Goal: Task Accomplishment & Management: Manage account settings

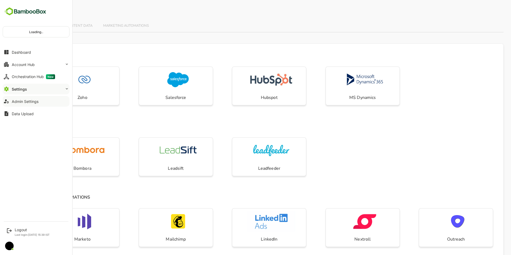
click at [27, 101] on div "Admin Settings" at bounding box center [25, 101] width 27 height 5
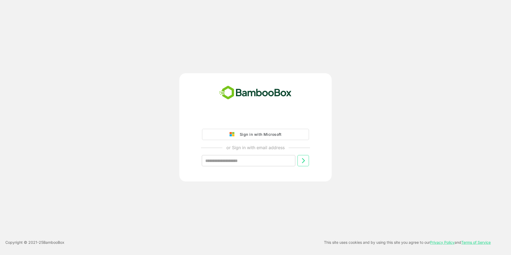
click at [229, 132] on button "Sign in with Microsoft" at bounding box center [255, 134] width 107 height 11
click at [252, 135] on div "Sign in with Microsoft" at bounding box center [259, 134] width 44 height 7
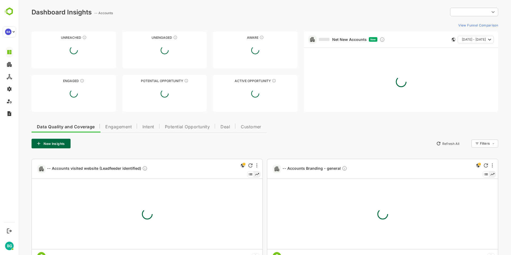
type input "**********"
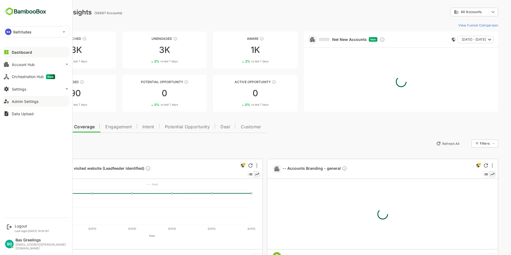
click at [17, 101] on div "Admin Settings" at bounding box center [25, 101] width 27 height 5
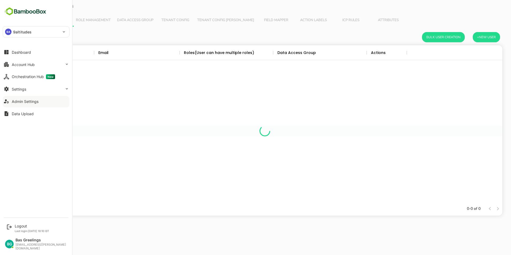
scroll to position [152, 471]
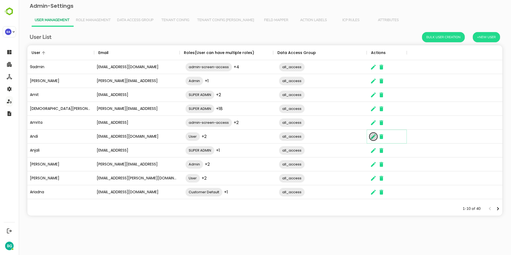
click at [374, 136] on icon "The User Data" at bounding box center [373, 136] width 6 height 6
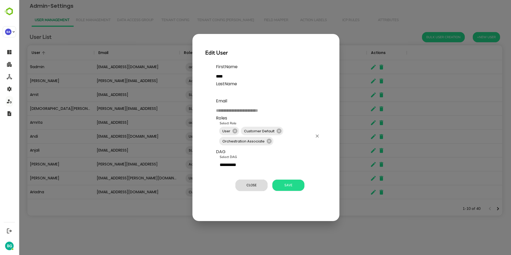
click at [303, 142] on input "Select Role" at bounding box center [293, 141] width 38 height 10
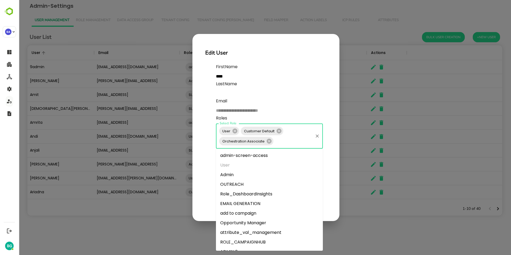
click at [244, 176] on li "Admin" at bounding box center [269, 175] width 107 height 10
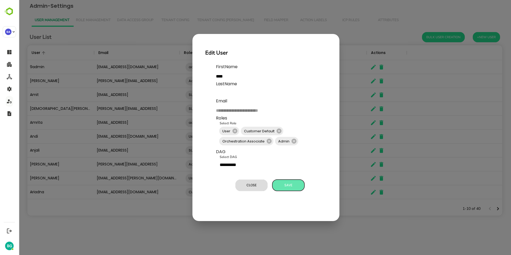
click at [290, 184] on span "Save" at bounding box center [288, 185] width 27 height 7
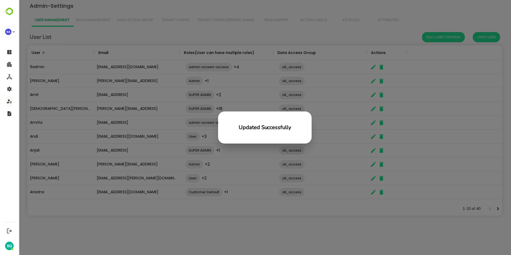
click at [299, 223] on div "Updated Successfully" at bounding box center [265, 127] width 492 height 255
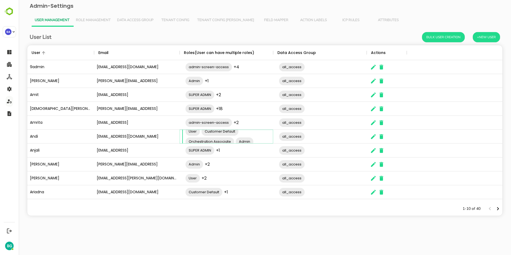
click at [215, 136] on div "User Customer Default Orchestration Associate Admin ​" at bounding box center [228, 136] width 93 height 25
click at [253, 208] on div "1-10 of 40" at bounding box center [264, 209] width 475 height 14
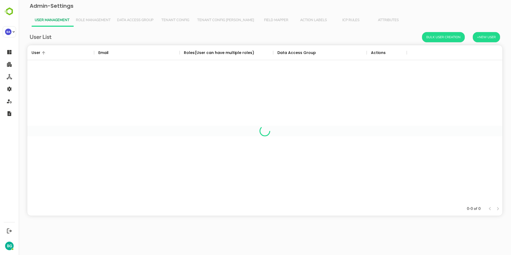
scroll to position [152, 471]
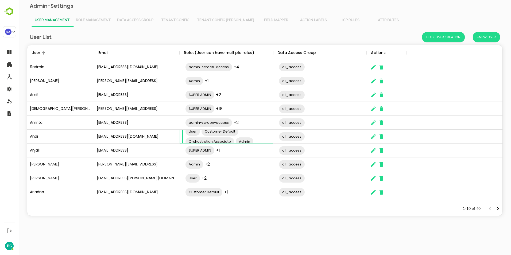
click at [215, 138] on div "User Customer Default Orchestration Associate Admin ​" at bounding box center [228, 136] width 93 height 25
click at [235, 217] on div "User List Bulk User Creation +New User User Email Roles(User can have multiple …" at bounding box center [264, 128] width 483 height 202
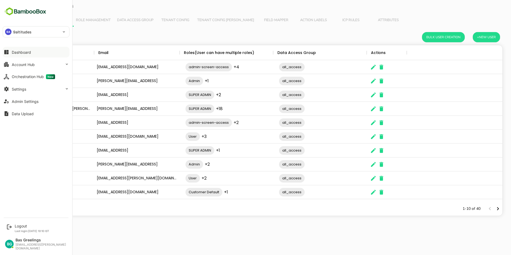
click at [20, 53] on div "Dashboard" at bounding box center [21, 52] width 19 height 5
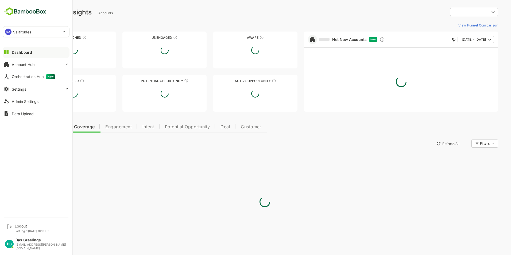
type input "**********"
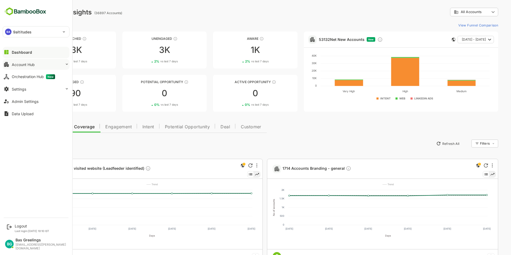
click at [14, 66] on div "Account Hub" at bounding box center [23, 64] width 23 height 5
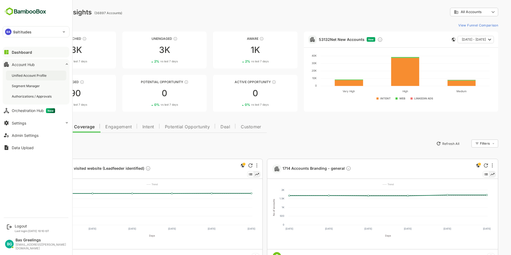
click at [33, 76] on div "Unified Account Profile" at bounding box center [30, 75] width 36 height 5
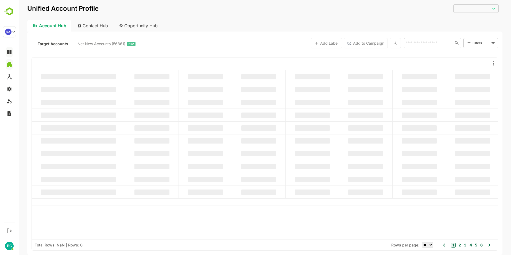
type input "**********"
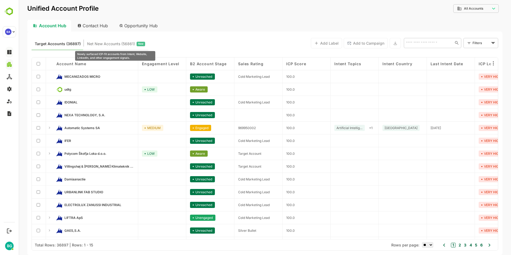
click at [119, 45] on span "Net New Accounts ( 56861 )" at bounding box center [111, 43] width 48 height 7
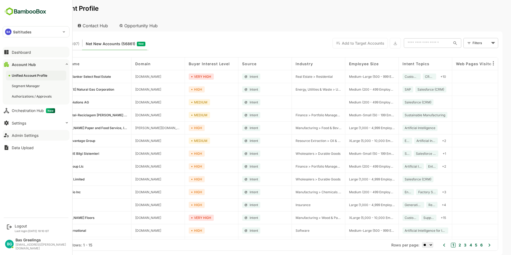
click at [19, 134] on div "Admin Settings" at bounding box center [25, 135] width 27 height 5
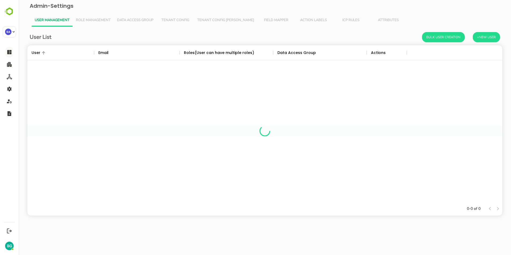
scroll to position [152, 471]
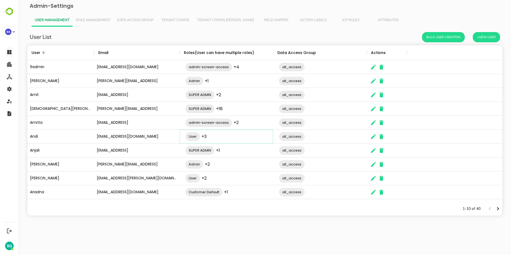
click at [214, 138] on div "User +3 ​" at bounding box center [228, 136] width 93 height 15
click at [260, 139] on input "The User Data" at bounding box center [263, 141] width 19 height 10
click at [372, 136] on icon "The User Data" at bounding box center [373, 136] width 6 height 6
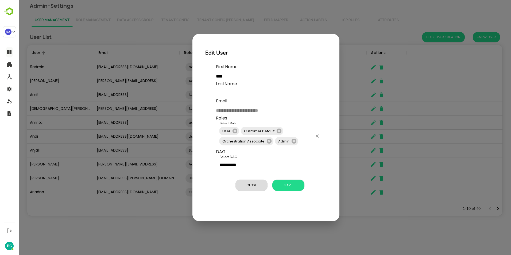
click at [304, 140] on input "Select Role" at bounding box center [305, 141] width 13 height 10
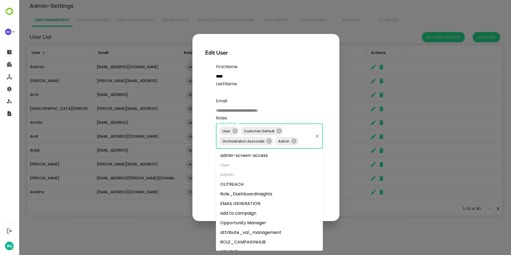
click at [269, 212] on li "add to campaign" at bounding box center [269, 213] width 107 height 10
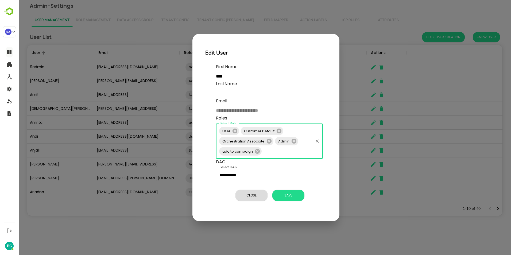
click at [300, 153] on input "Select Role" at bounding box center [287, 151] width 50 height 10
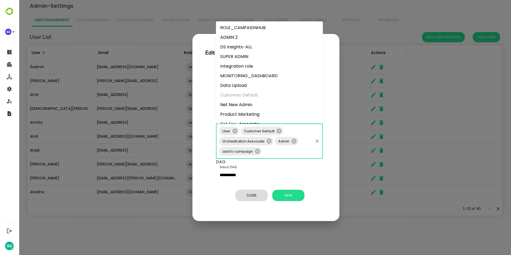
scroll to position [60, 0]
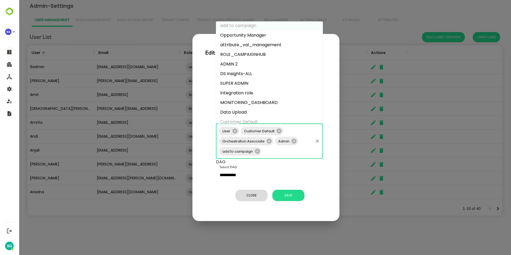
click at [244, 111] on li "Data Upload" at bounding box center [269, 112] width 107 height 10
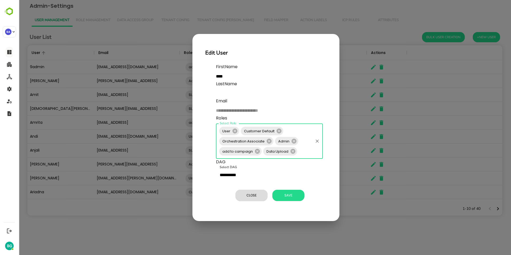
click at [300, 152] on input "Select Role" at bounding box center [305, 151] width 14 height 10
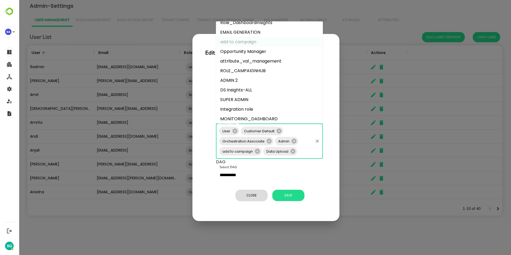
scroll to position [53, 0]
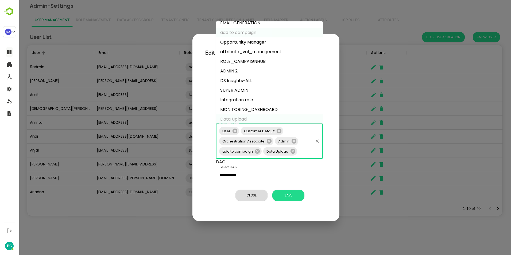
click at [263, 101] on li "Integration role" at bounding box center [269, 100] width 107 height 10
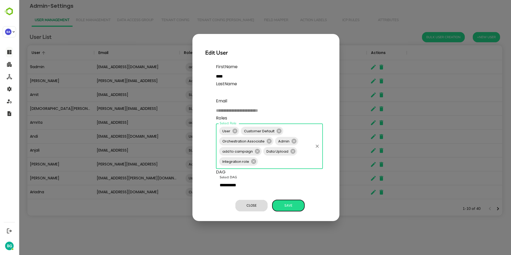
click at [284, 210] on button "Save" at bounding box center [288, 205] width 32 height 11
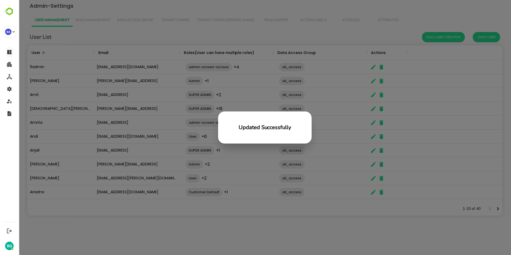
click at [264, 220] on div "Updated Successfully" at bounding box center [265, 127] width 492 height 255
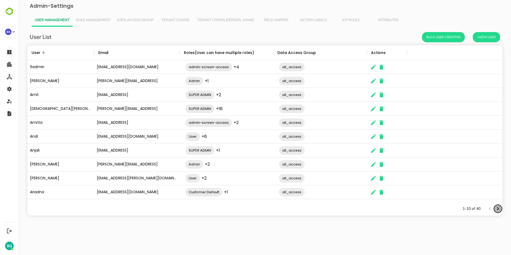
click at [498, 209] on icon "Next page" at bounding box center [498, 208] width 2 height 3
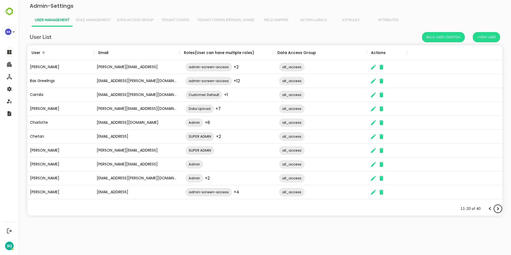
click at [498, 209] on icon "Next page" at bounding box center [498, 208] width 2 height 3
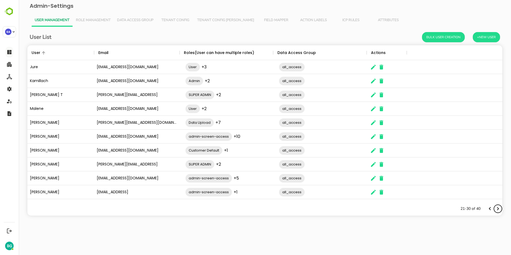
click at [498, 209] on icon "Next page" at bounding box center [498, 208] width 2 height 3
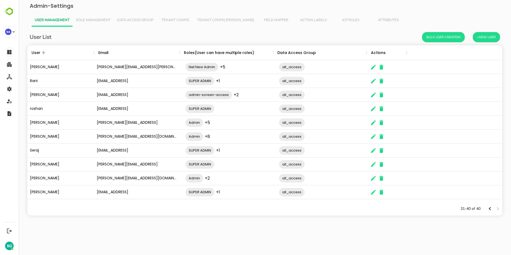
click at [498, 209] on div "The User Data" at bounding box center [493, 209] width 16 height 8
click at [491, 209] on icon "Previous page" at bounding box center [489, 208] width 6 height 6
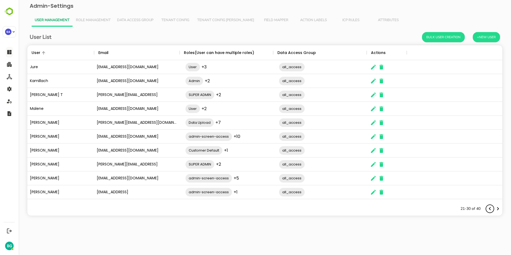
click at [491, 209] on icon "Previous page" at bounding box center [489, 208] width 6 height 6
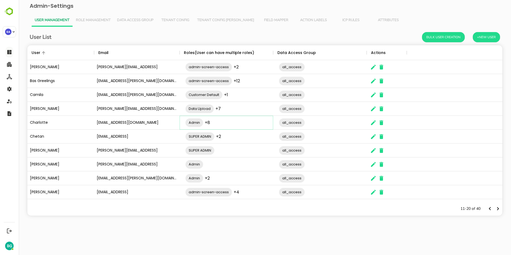
click at [236, 125] on div "Admin +8 ​" at bounding box center [228, 122] width 93 height 15
click at [261, 123] on div "Admin admin-screen-access Opportunity Manager DS Insights-ALL Customer Default …" at bounding box center [228, 123] width 93 height 56
click at [258, 125] on div "Admin admin-screen-access Opportunity Manager DS Insights-ALL Customer Default …" at bounding box center [228, 123] width 93 height 56
click at [372, 124] on icon "The User Data" at bounding box center [373, 122] width 5 height 5
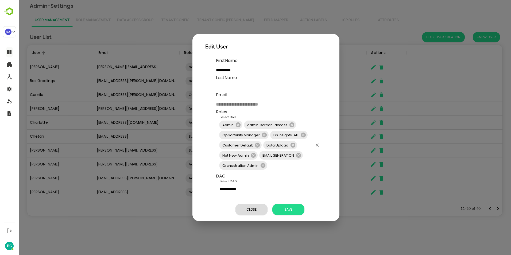
scroll to position [12, 0]
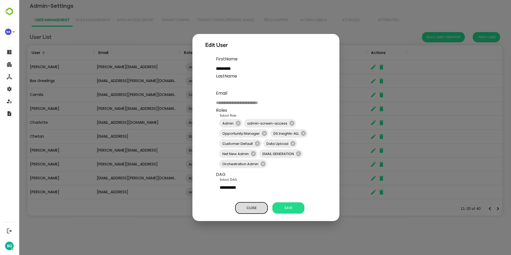
click at [257, 206] on span "Close" at bounding box center [251, 207] width 27 height 7
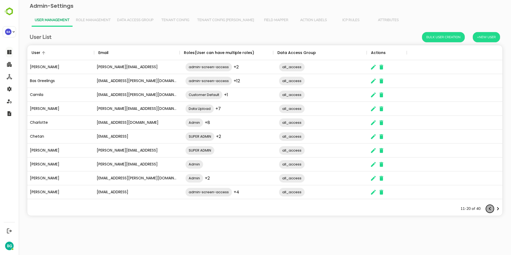
click at [488, 210] on icon "Previous page" at bounding box center [489, 208] width 6 height 6
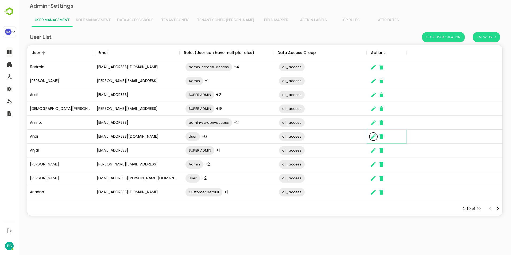
click at [373, 137] on icon "The User Data" at bounding box center [373, 136] width 6 height 6
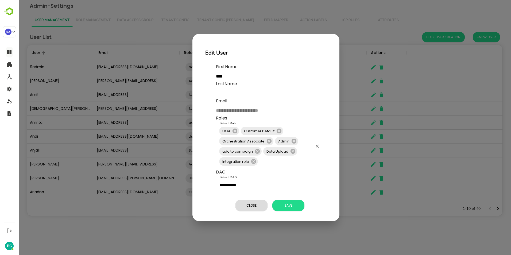
click at [277, 166] on input "Select Role" at bounding box center [285, 161] width 54 height 10
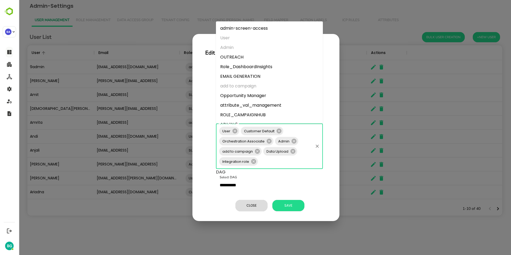
click at [246, 56] on li "OUTREACH" at bounding box center [269, 57] width 107 height 10
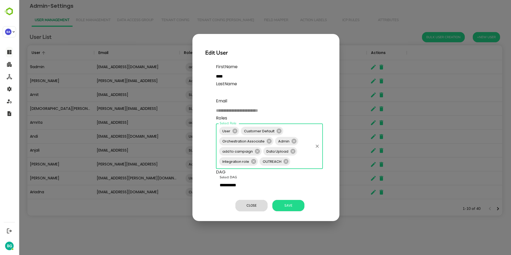
click at [300, 164] on input "Select Role" at bounding box center [301, 161] width 21 height 10
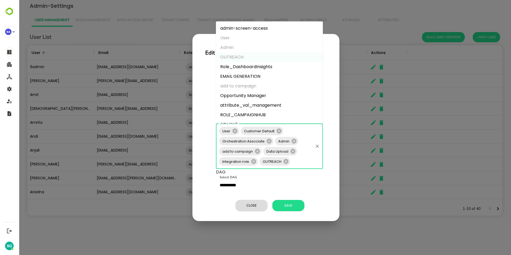
click at [254, 93] on li "Opportunity Manager" at bounding box center [269, 96] width 107 height 10
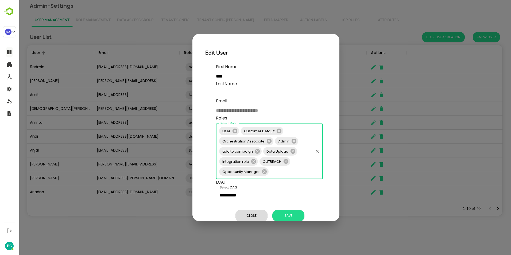
click at [299, 169] on input "Select Role" at bounding box center [290, 171] width 43 height 10
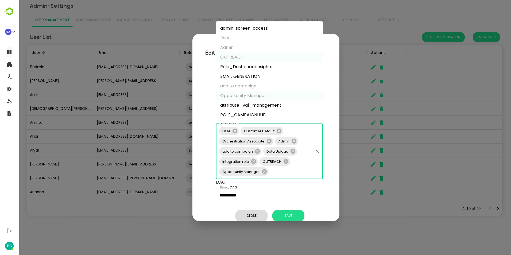
click at [252, 69] on li "Role_DashboardInsights" at bounding box center [269, 67] width 107 height 10
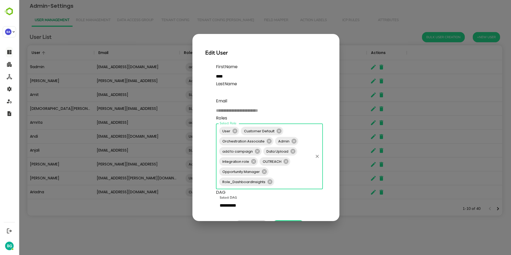
click at [292, 180] on input "Select Role" at bounding box center [293, 181] width 37 height 10
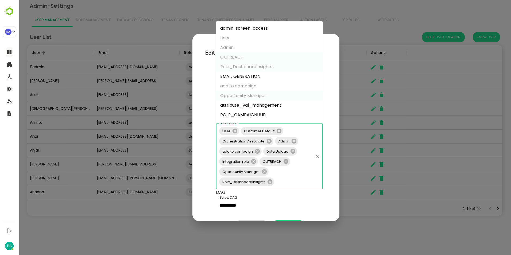
click at [257, 105] on li "attribute_val_management" at bounding box center [269, 105] width 107 height 10
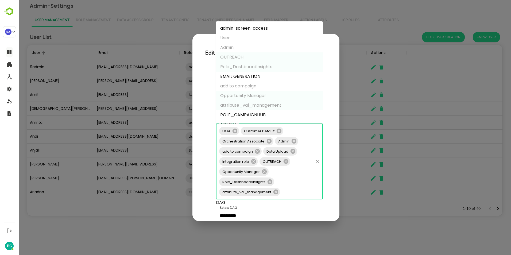
click at [299, 191] on input "Select Role" at bounding box center [297, 192] width 32 height 10
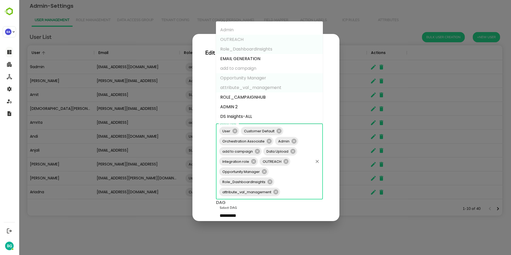
scroll to position [27, 0]
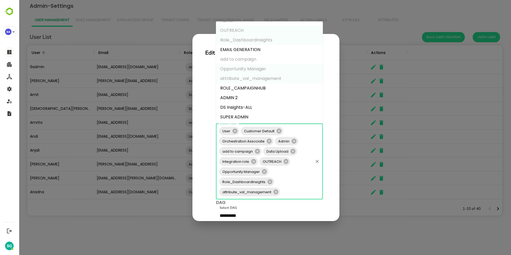
click at [256, 107] on li "DS Insights-ALL" at bounding box center [269, 108] width 107 height 10
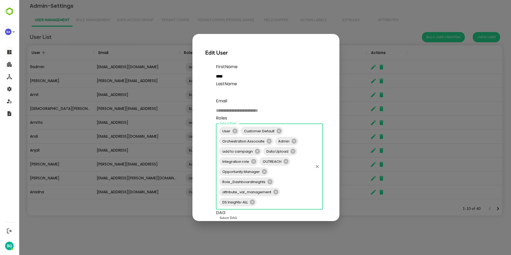
click at [296, 205] on input "Select Role" at bounding box center [284, 202] width 55 height 10
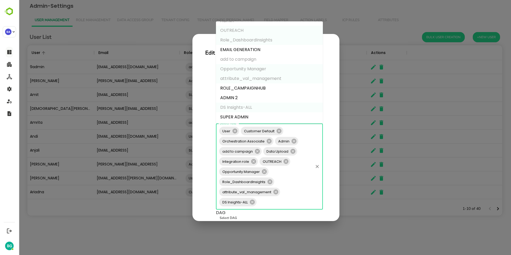
click at [257, 89] on li "ROLE_CAMPAIGNHUB" at bounding box center [269, 88] width 107 height 10
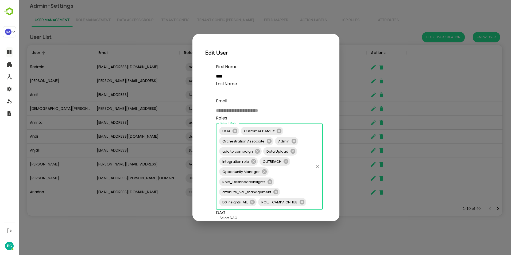
click at [295, 186] on div "User Customer Default Orchestration Associate Admin add to campaign Data Upload…" at bounding box center [269, 166] width 107 height 86
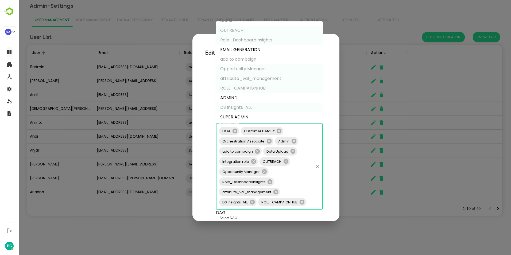
click at [252, 51] on li "EMAIL GENERATION" at bounding box center [269, 50] width 107 height 10
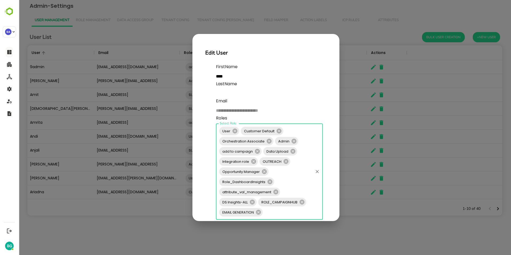
click at [301, 189] on div "User Customer Default Orchestration Associate Admin add to campaign Data Upload…" at bounding box center [269, 171] width 107 height 96
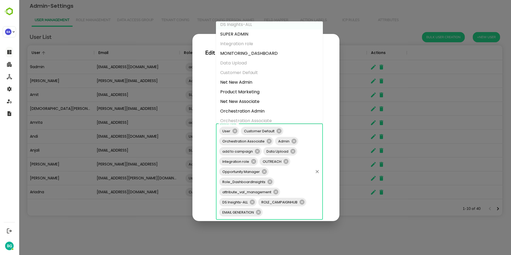
scroll to position [114, 0]
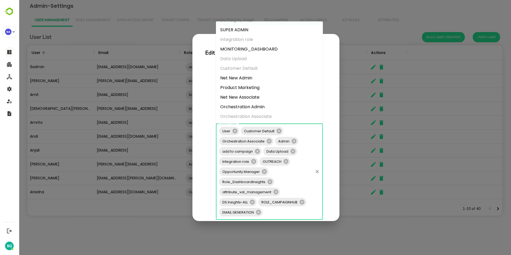
click at [252, 79] on li "Net New Admin" at bounding box center [269, 78] width 107 height 10
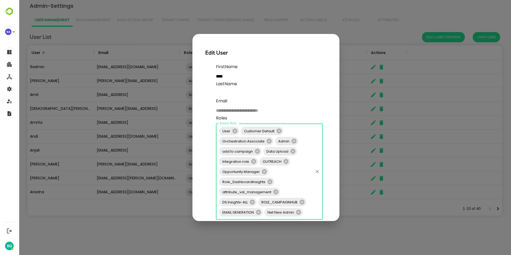
click at [296, 191] on div "User Customer Default Orchestration Associate Admin add to campaign Data Upload…" at bounding box center [269, 171] width 107 height 96
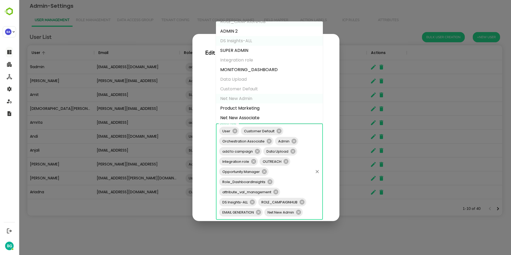
scroll to position [107, 0]
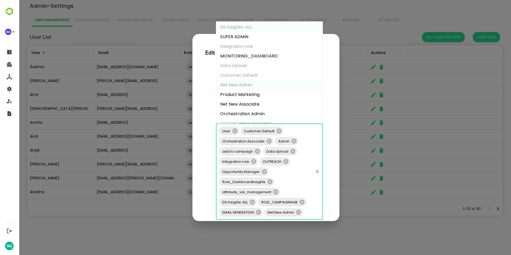
click at [251, 103] on li "Net New Associate" at bounding box center [269, 104] width 107 height 10
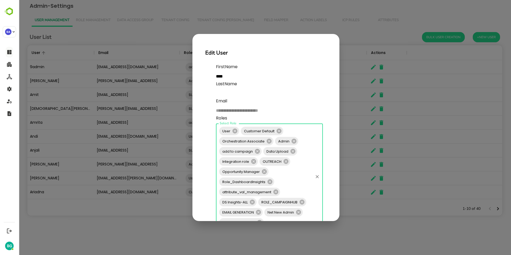
click at [299, 188] on div "User Customer Default Orchestration Associate Admin add to campaign Data Upload…" at bounding box center [269, 176] width 107 height 106
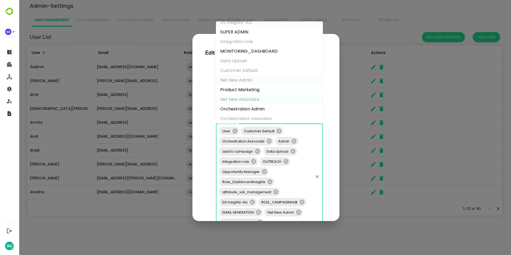
scroll to position [114, 0]
click at [251, 107] on li "Orchestration Admin" at bounding box center [269, 107] width 107 height 10
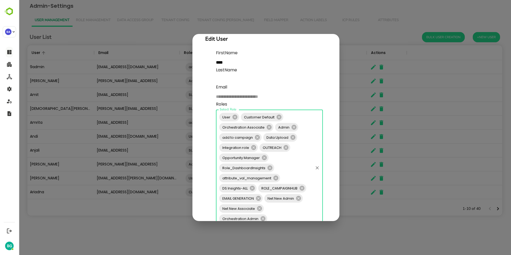
scroll to position [73, 0]
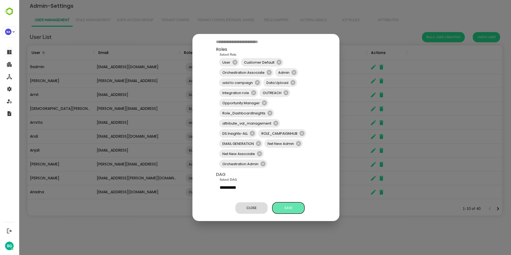
click at [290, 205] on span "Save" at bounding box center [288, 207] width 27 height 7
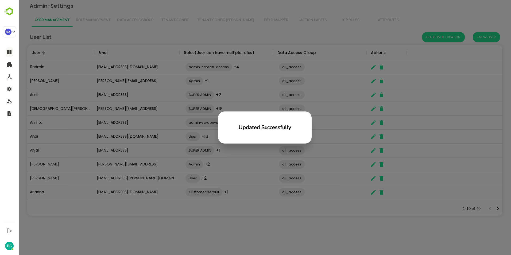
click at [218, 223] on div "Updated Successfully" at bounding box center [265, 127] width 492 height 255
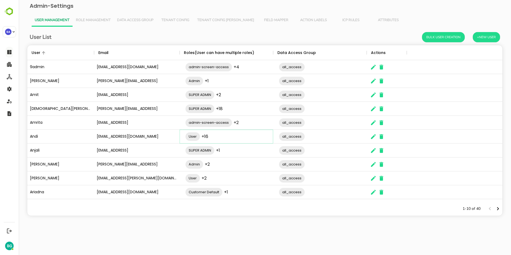
click at [238, 136] on div "User +16 ​" at bounding box center [228, 136] width 93 height 15
click at [373, 136] on icon "The User Data" at bounding box center [373, 136] width 5 height 5
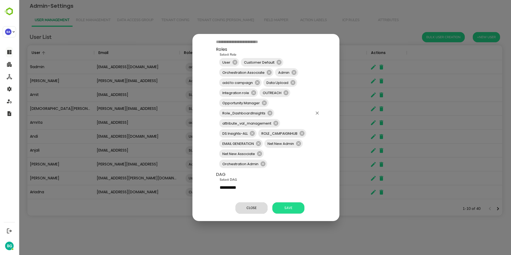
click at [307, 159] on input "Select Role" at bounding box center [290, 164] width 44 height 10
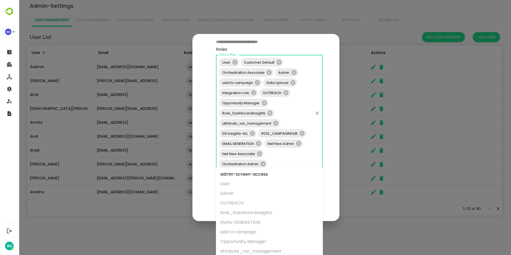
click at [267, 175] on li "admin-screen-access" at bounding box center [269, 174] width 107 height 10
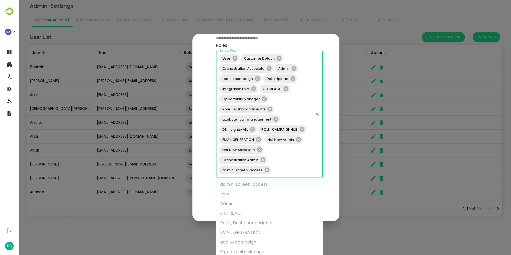
click at [287, 166] on input "Select Role" at bounding box center [292, 170] width 40 height 10
click at [272, 214] on li "MONITORING_DASHBOARD" at bounding box center [269, 212] width 107 height 10
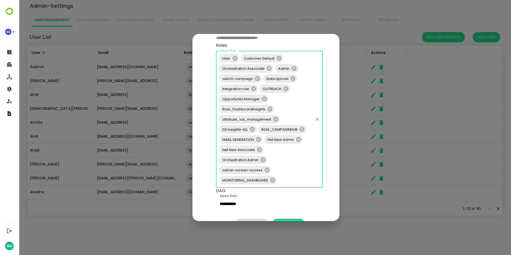
click at [296, 175] on input "Select Role" at bounding box center [294, 180] width 35 height 10
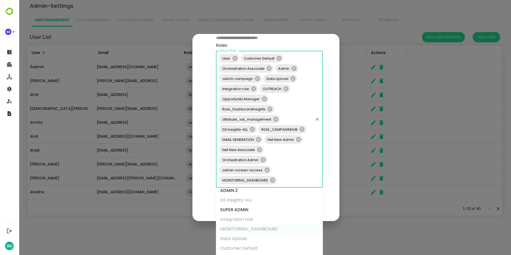
scroll to position [114, 0]
click at [268, 250] on li "Product Marketing" at bounding box center [269, 254] width 107 height 10
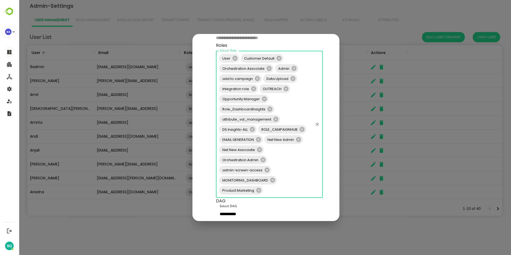
click at [300, 99] on div "User Customer Default Orchestration Associate Admin add to campaign Data Upload…" at bounding box center [269, 124] width 107 height 147
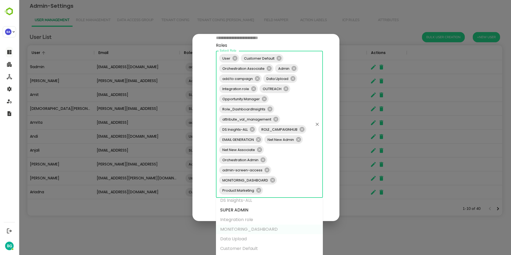
scroll to position [112, 0]
click at [353, 229] on div "**********" at bounding box center [265, 127] width 492 height 255
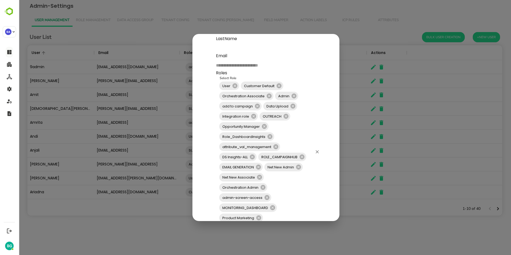
scroll to position [103, 0]
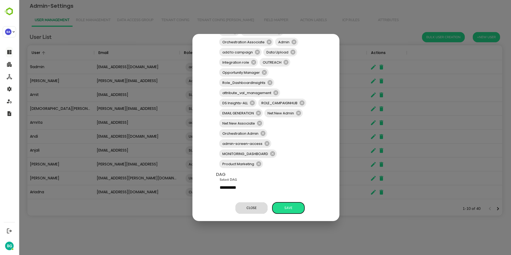
click at [289, 204] on span "Save" at bounding box center [288, 207] width 27 height 7
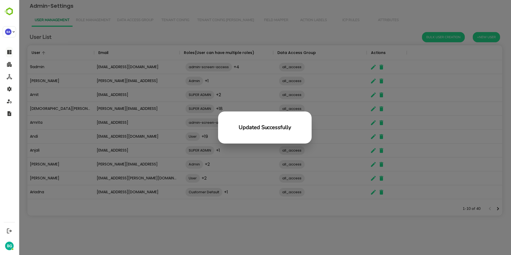
click at [296, 217] on div "Updated Successfully" at bounding box center [265, 127] width 492 height 255
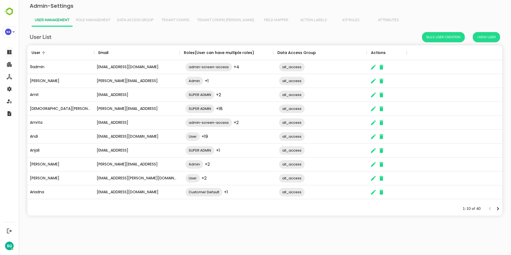
click at [183, 229] on html "Admin-Settings User Management Role Management Data Access Group Tenant Config …" at bounding box center [265, 114] width 492 height 229
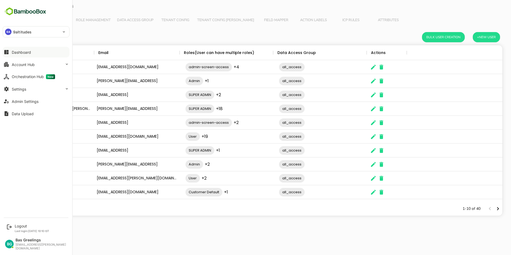
click at [28, 56] on button "Dashboard" at bounding box center [36, 52] width 67 height 11
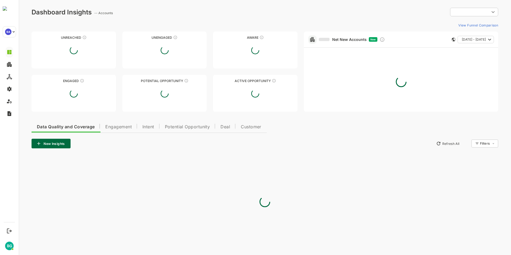
type input "**********"
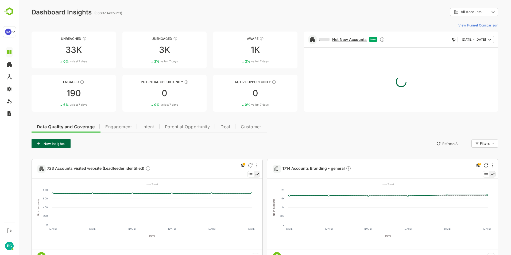
click at [344, 40] on link "Net New Accounts" at bounding box center [343, 39] width 48 height 5
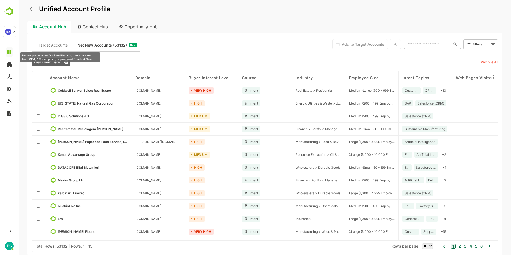
click at [56, 47] on span "Target Accounts" at bounding box center [52, 45] width 29 height 7
